Goal: Task Accomplishment & Management: Manage account settings

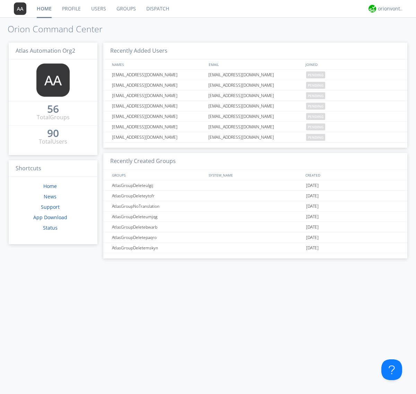
click at [98, 9] on link "Users" at bounding box center [98, 8] width 25 height 17
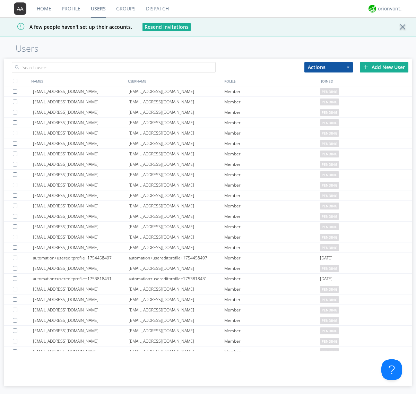
click at [384, 67] on div "Add New User" at bounding box center [384, 67] width 49 height 10
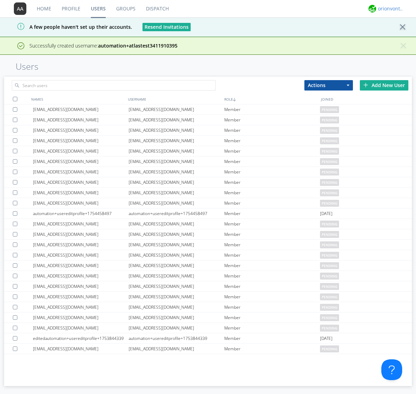
click at [389, 9] on div "orionvontas+atlas+automation+org2" at bounding box center [391, 8] width 26 height 7
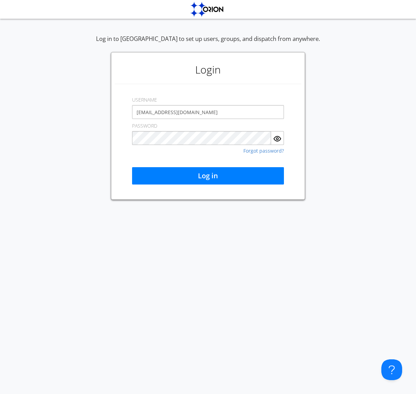
type input "[EMAIL_ADDRESS][DOMAIN_NAME]"
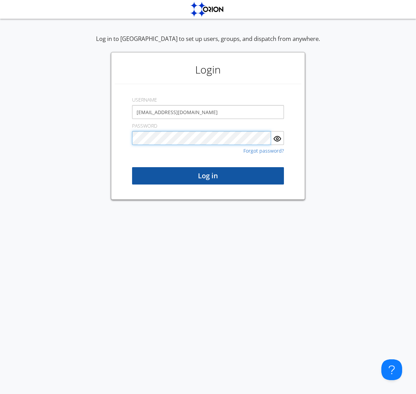
click at [208, 176] on button "Log in" at bounding box center [208, 175] width 152 height 17
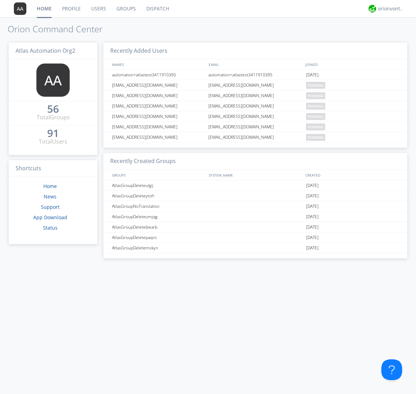
click at [98, 9] on link "Users" at bounding box center [98, 8] width 25 height 17
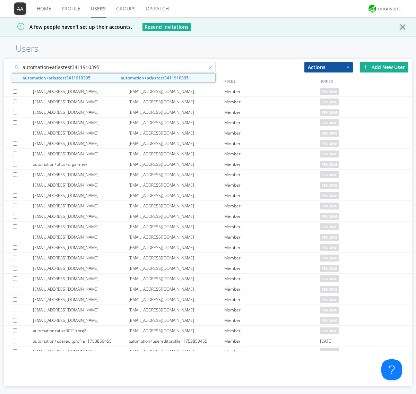
type input "automation+atlastest3411910395"
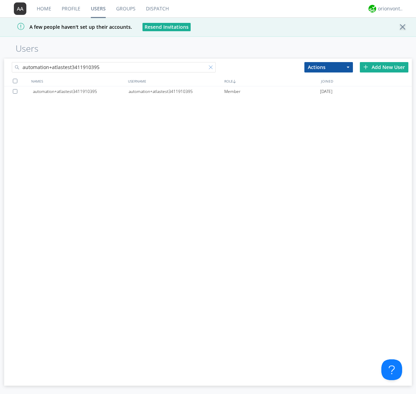
click at [212, 68] on div at bounding box center [212, 68] width 7 height 7
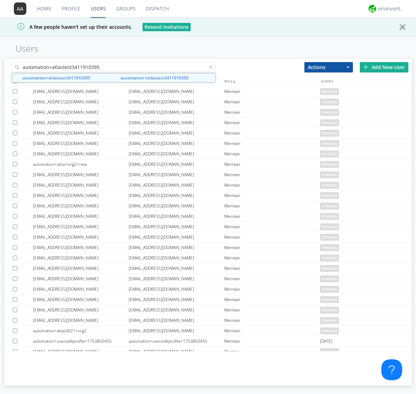
type input "automation+atlastest3411910395"
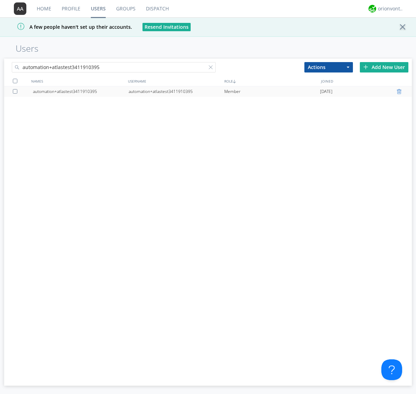
click at [400, 92] on div at bounding box center [400, 92] width 7 height 6
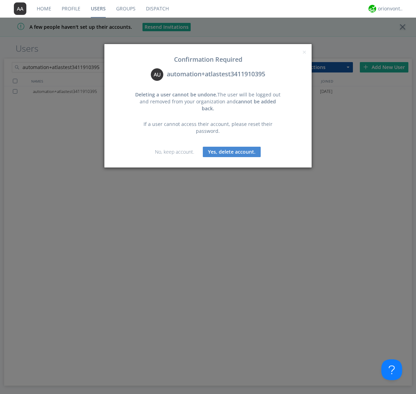
click at [232, 147] on button "Yes, delete account." at bounding box center [232, 152] width 58 height 10
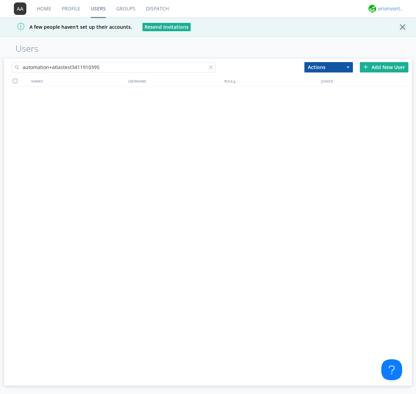
click at [389, 9] on div "orionvontas+atlas+automation+org2" at bounding box center [391, 8] width 26 height 7
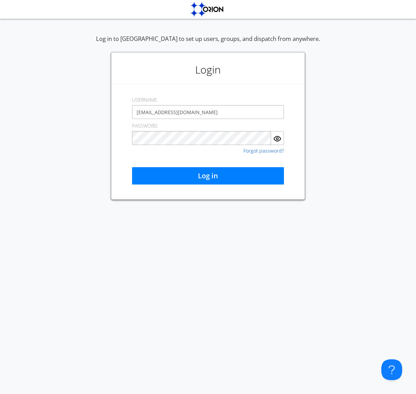
type input "[EMAIL_ADDRESS][DOMAIN_NAME]"
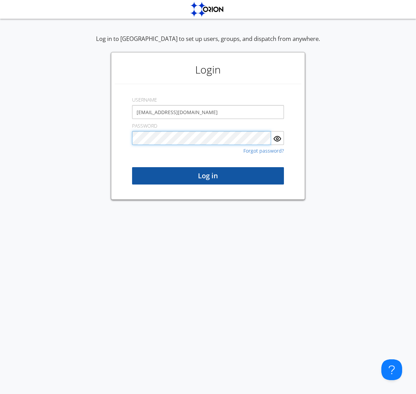
click at [208, 176] on button "Log in" at bounding box center [208, 175] width 152 height 17
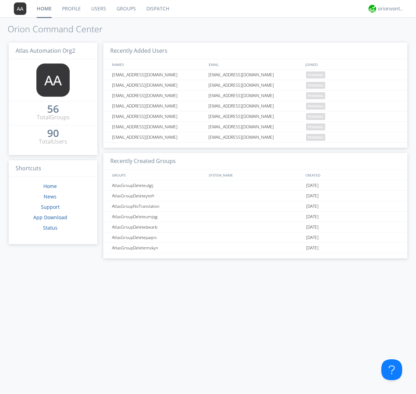
click at [98, 9] on link "Users" at bounding box center [98, 8] width 25 height 17
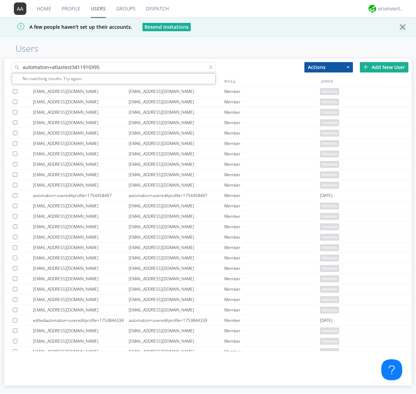
type input "automation+atlastest3411910395"
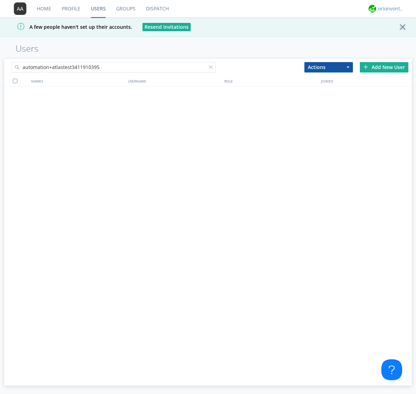
click at [389, 9] on div "orionvontas+atlas+automation+org2" at bounding box center [391, 8] width 26 height 7
